Goal: Task Accomplishment & Management: Manage account settings

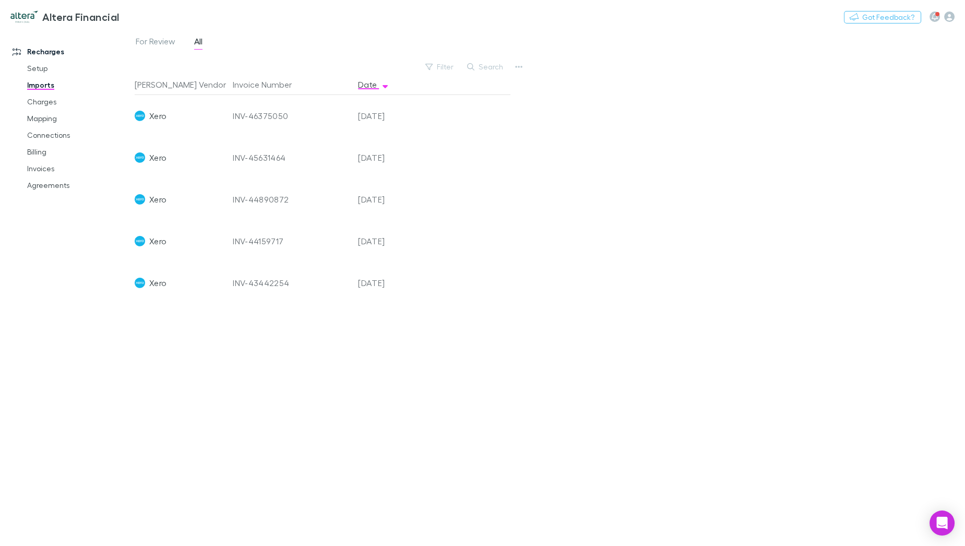
drag, startPoint x: 59, startPoint y: 183, endPoint x: 79, endPoint y: 2, distance: 182.7
click at [59, 183] on link "Agreements" at bounding box center [79, 185] width 125 height 17
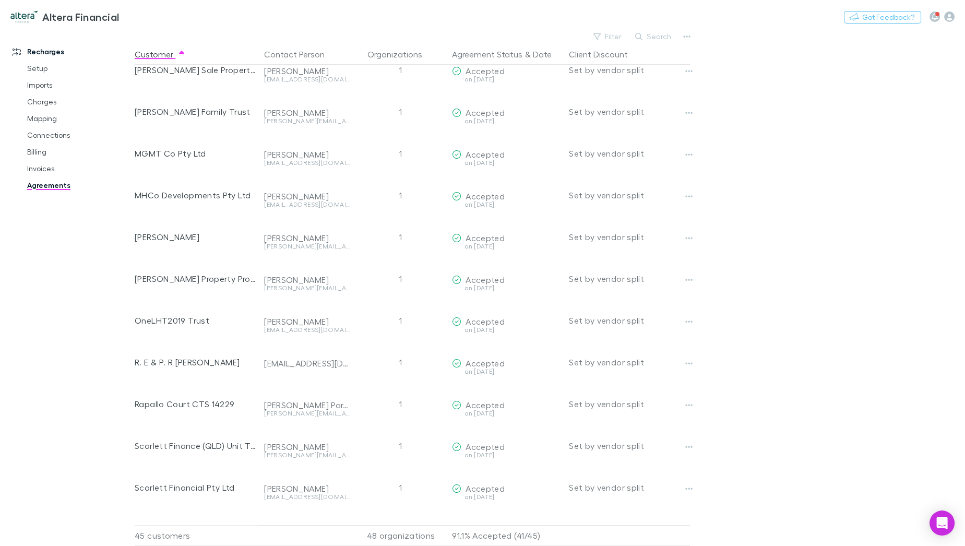
scroll to position [1427, 0]
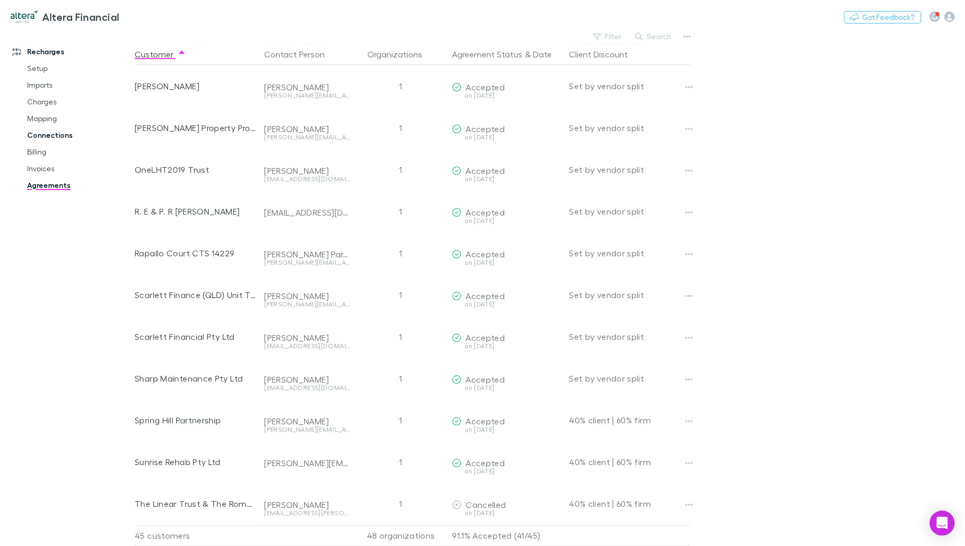
click at [58, 133] on link "Connections" at bounding box center [79, 135] width 125 height 17
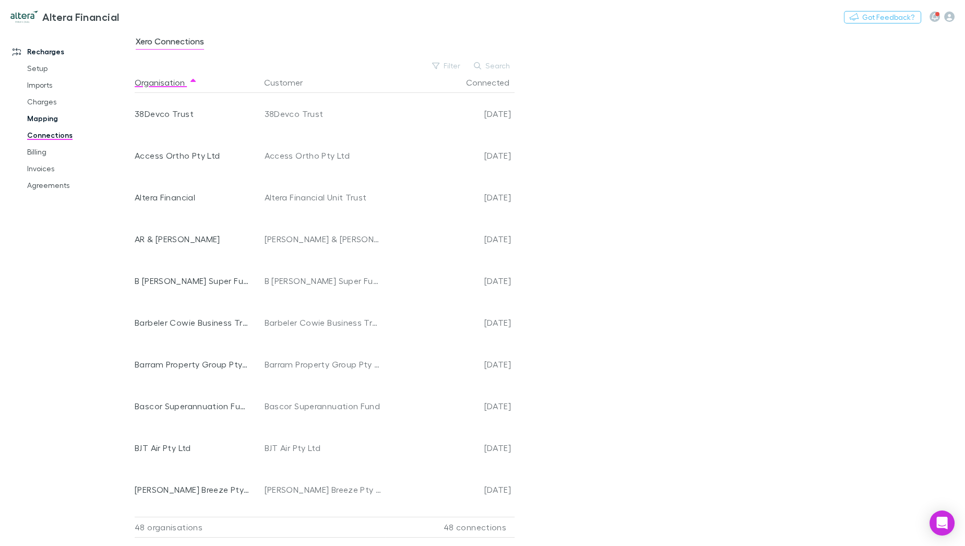
click at [59, 115] on link "Mapping" at bounding box center [79, 118] width 125 height 17
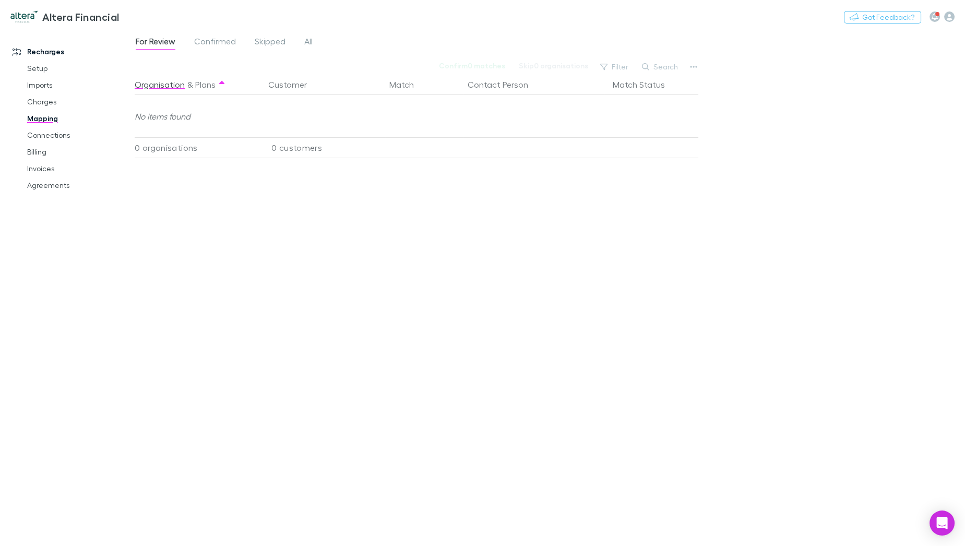
click at [220, 33] on div "For Review Confirmed Skipped All Confirm 0 matches Skip 0 organisations Filter …" at bounding box center [550, 287] width 830 height 517
click at [217, 42] on span "Confirmed" at bounding box center [215, 43] width 42 height 14
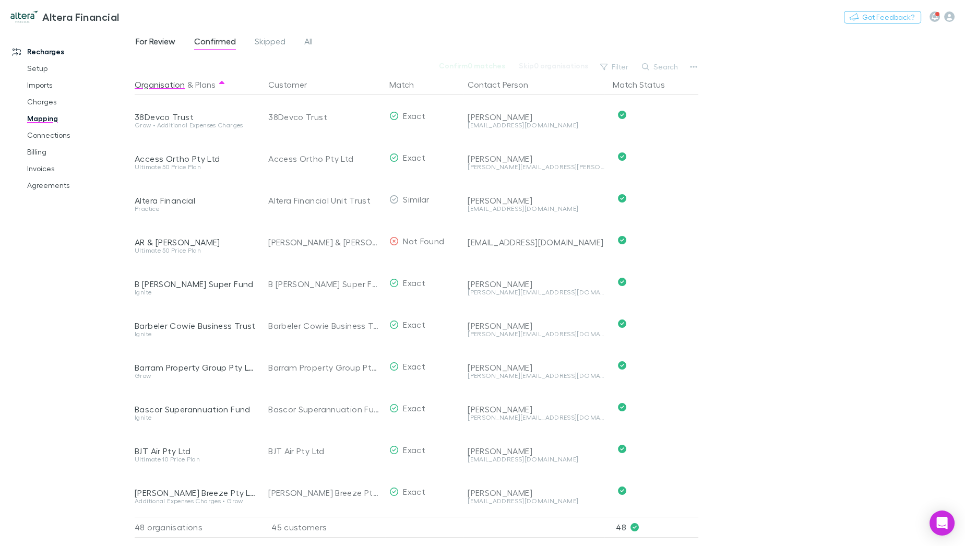
click at [148, 41] on span "For Review" at bounding box center [156, 43] width 40 height 14
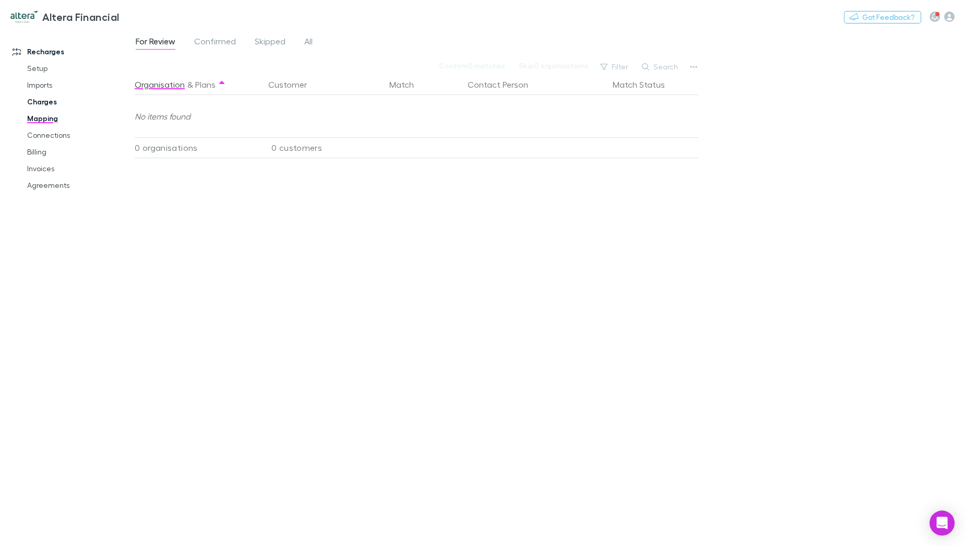
click at [51, 103] on link "Charges" at bounding box center [79, 101] width 125 height 17
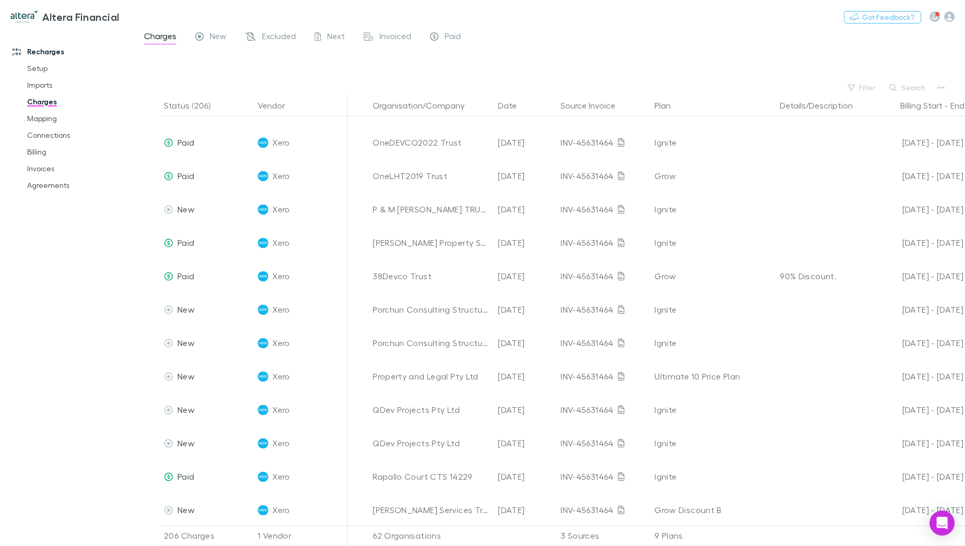
scroll to position [4612, 0]
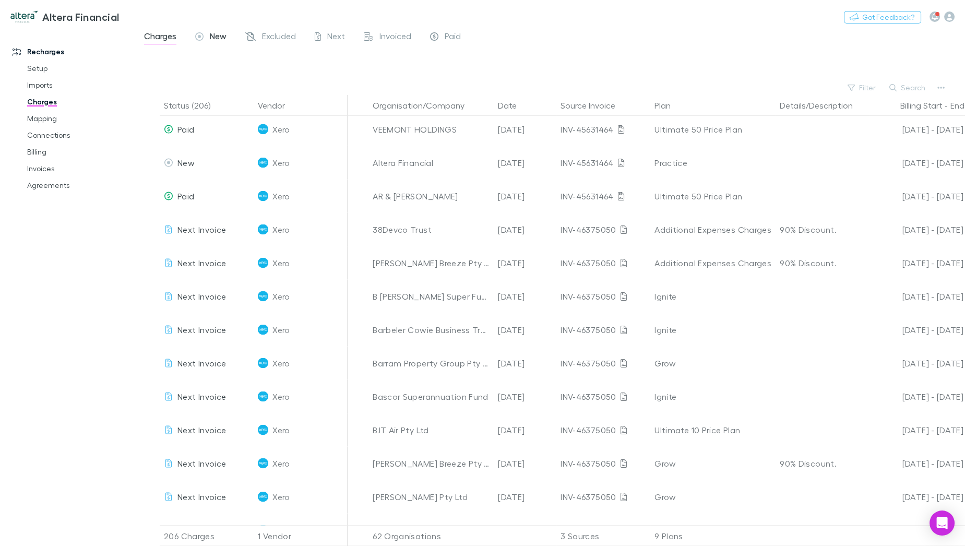
click at [209, 40] on div "New" at bounding box center [210, 38] width 31 height 14
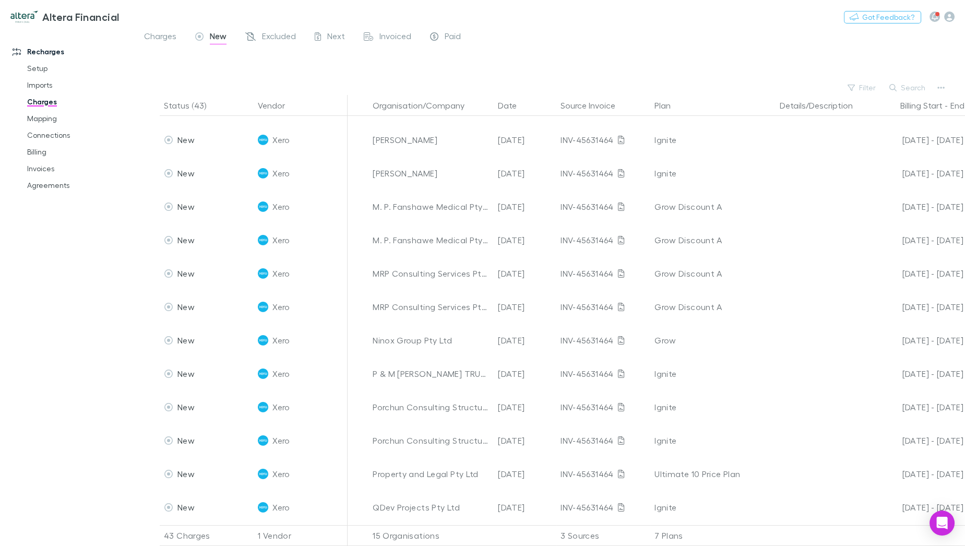
scroll to position [140, 0]
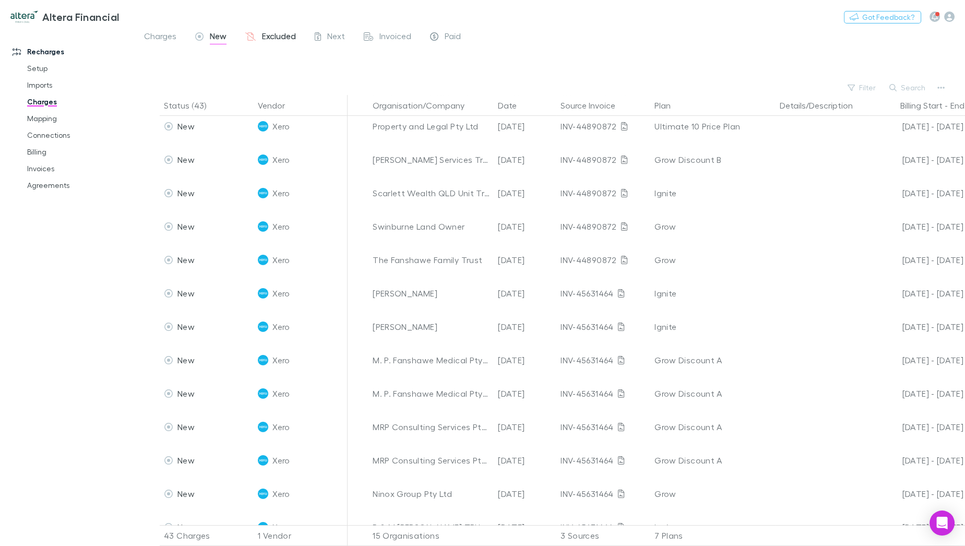
click at [289, 38] on span "Excluded" at bounding box center [279, 38] width 34 height 14
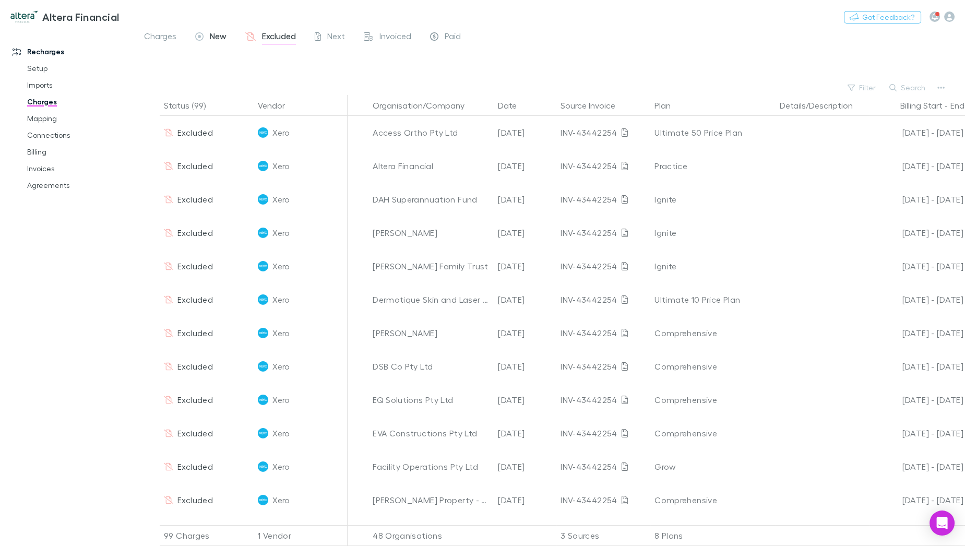
click at [218, 37] on span "New" at bounding box center [218, 38] width 17 height 14
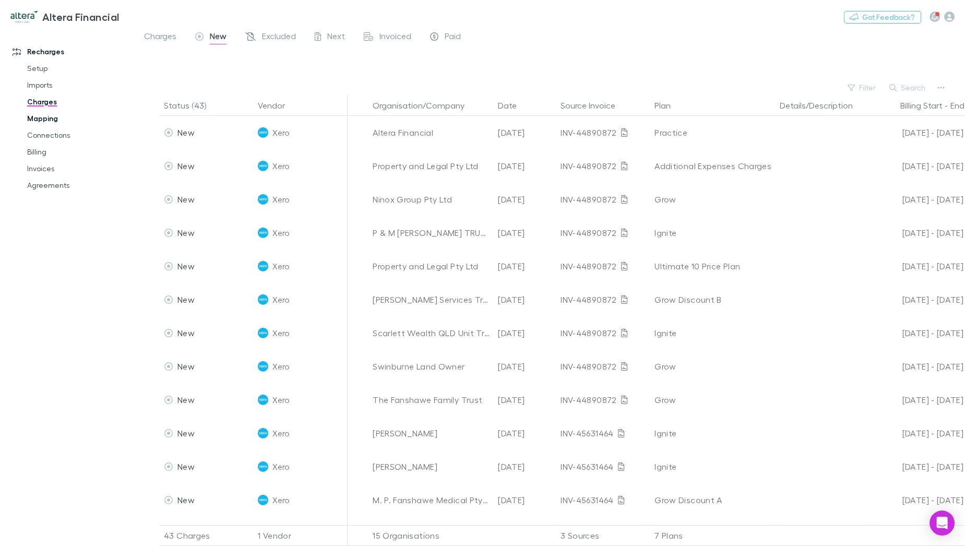
click at [48, 124] on link "Mapping" at bounding box center [79, 118] width 125 height 17
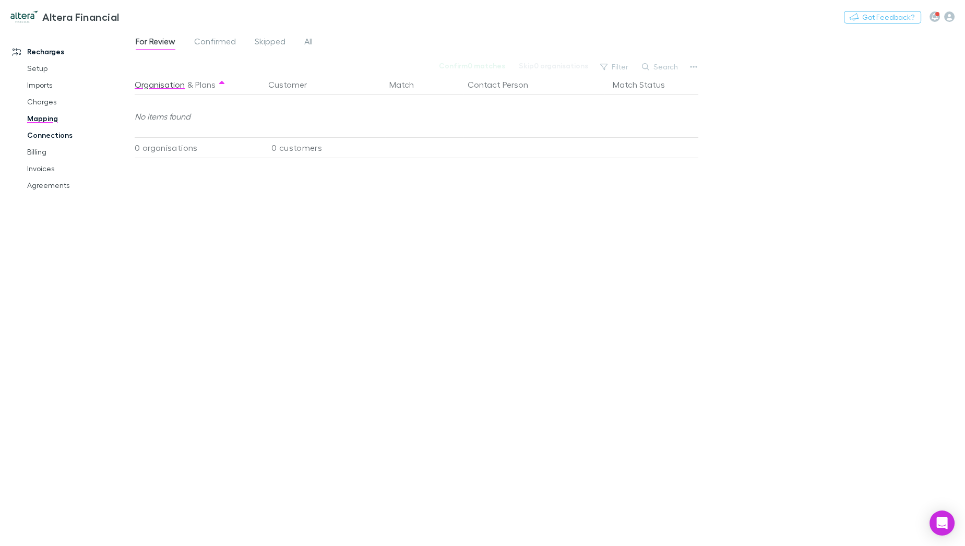
click at [64, 128] on link "Connections" at bounding box center [79, 135] width 125 height 17
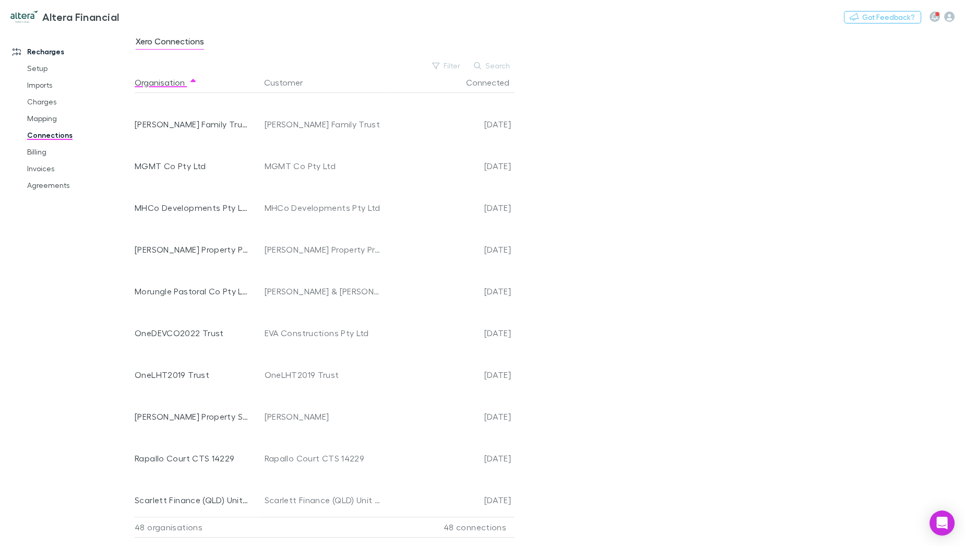
scroll to position [1580, 0]
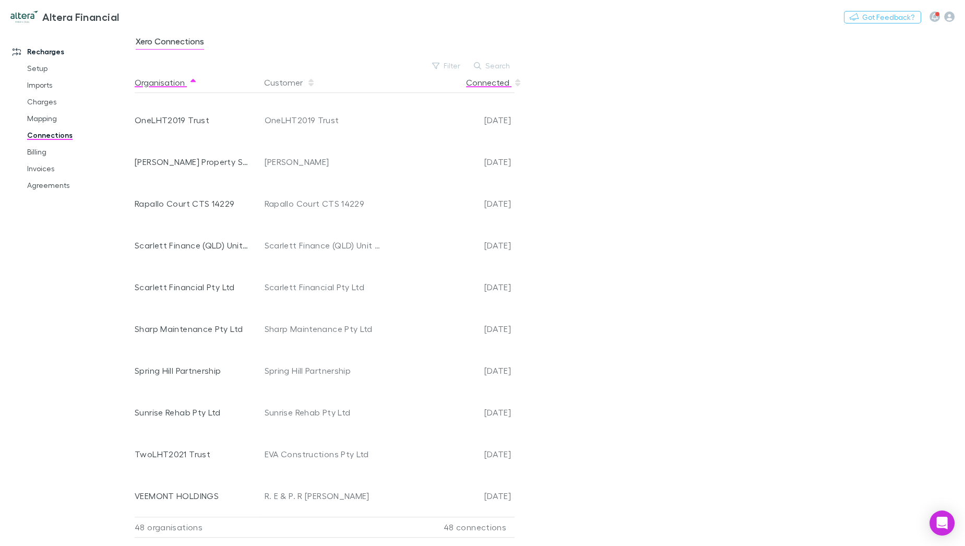
click at [499, 86] on button "Connected" at bounding box center [494, 82] width 56 height 21
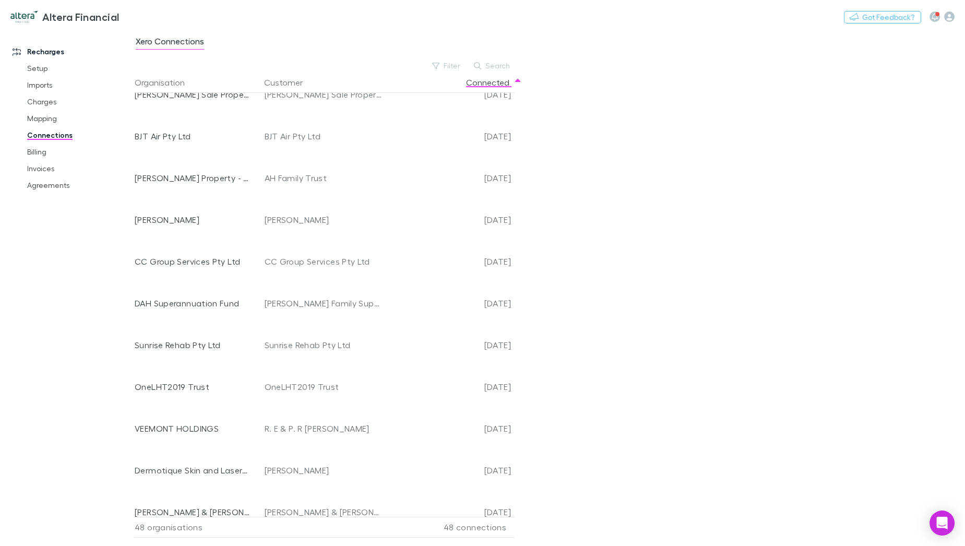
scroll to position [0, 0]
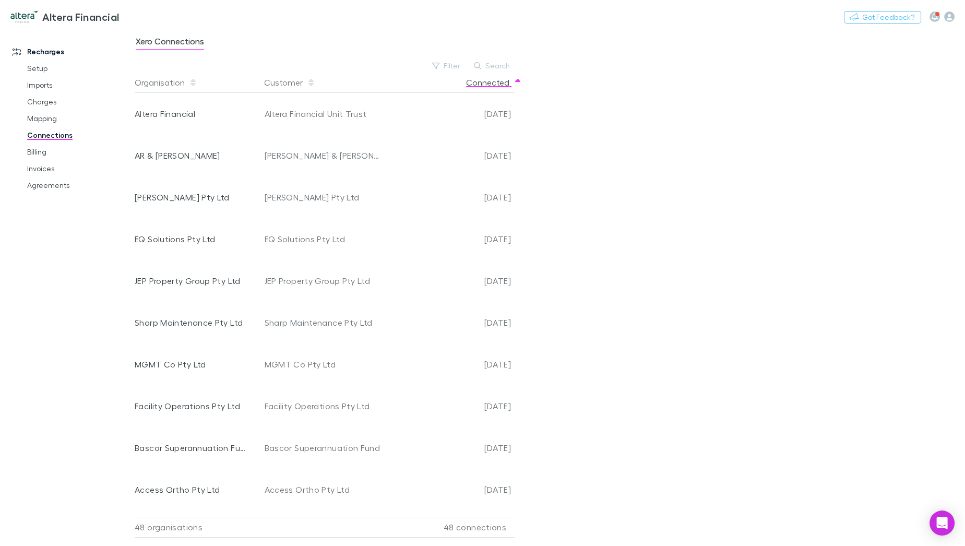
click at [484, 86] on button "Connected" at bounding box center [494, 82] width 56 height 21
click at [46, 154] on link "Billing" at bounding box center [79, 152] width 125 height 17
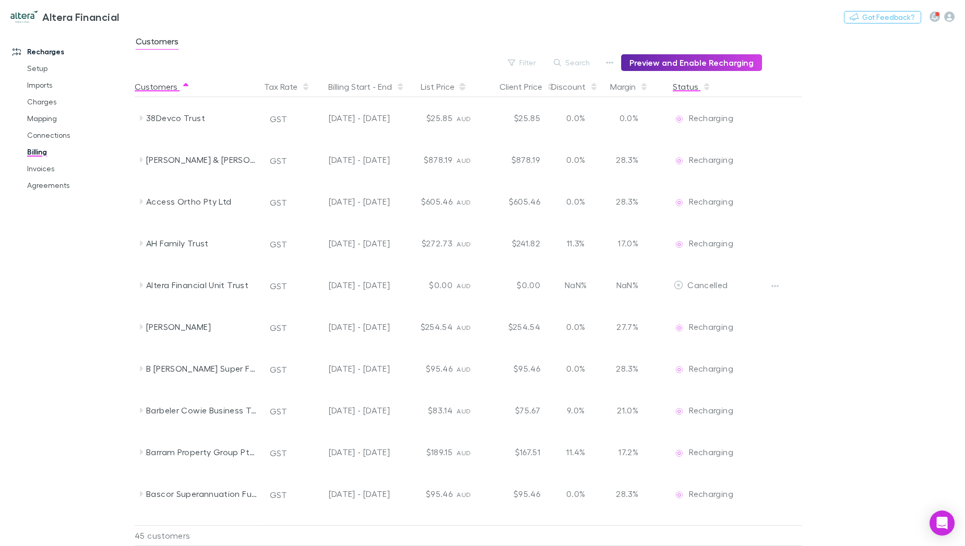
click at [687, 84] on button "Status" at bounding box center [692, 86] width 38 height 21
click at [39, 166] on link "Invoices" at bounding box center [79, 168] width 125 height 17
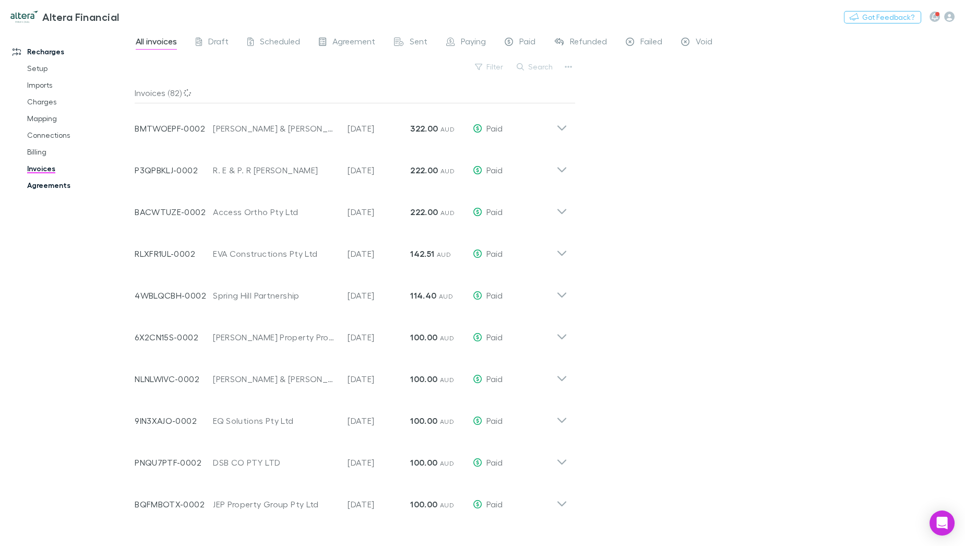
click at [51, 190] on link "Agreements" at bounding box center [79, 185] width 125 height 17
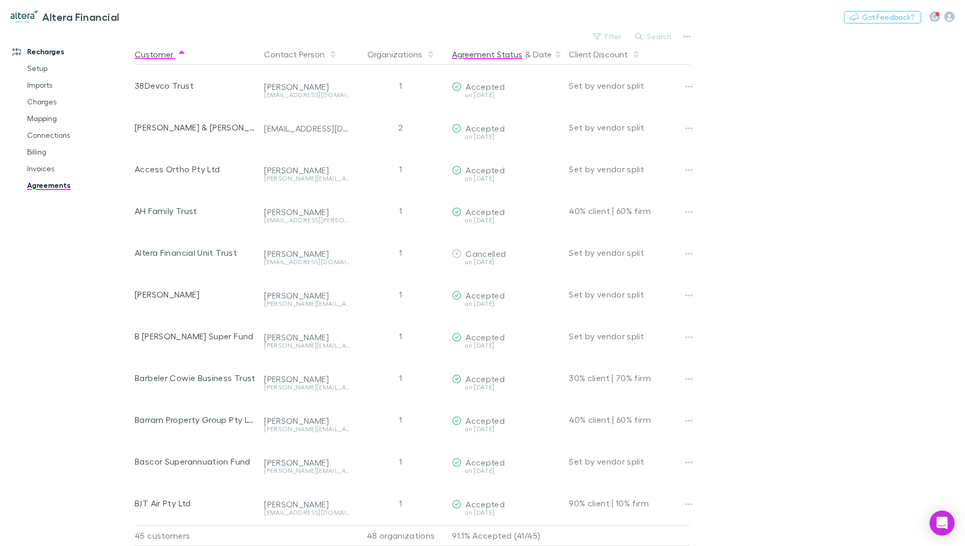
click at [500, 54] on button "Agreement Status" at bounding box center [487, 54] width 70 height 21
click at [556, 51] on icon at bounding box center [557, 54] width 5 height 8
click at [516, 52] on button "Agreement Status" at bounding box center [487, 54] width 70 height 21
click at [489, 53] on button "Agreement Status" at bounding box center [487, 54] width 70 height 21
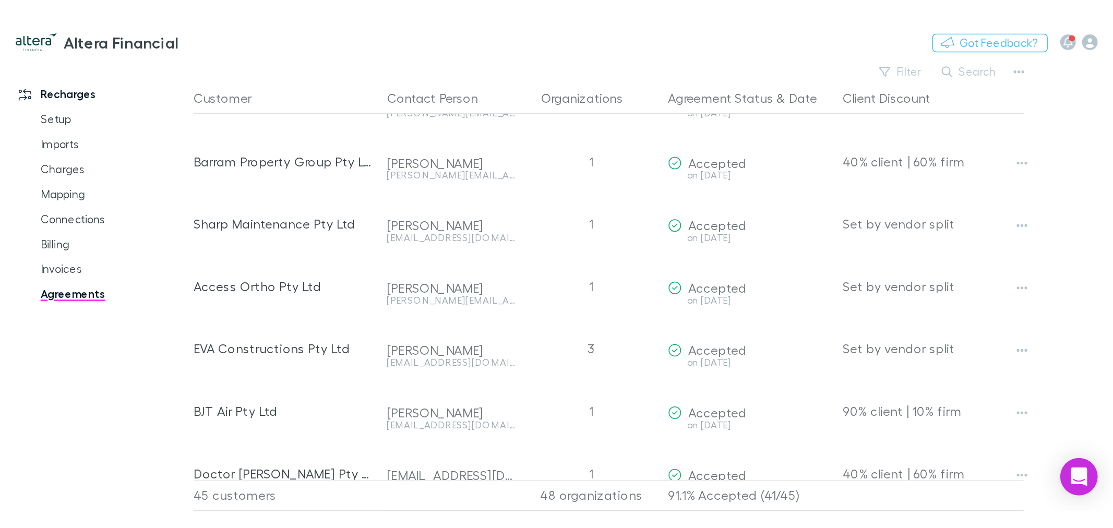
scroll to position [740, 0]
